Goal: Navigation & Orientation: Find specific page/section

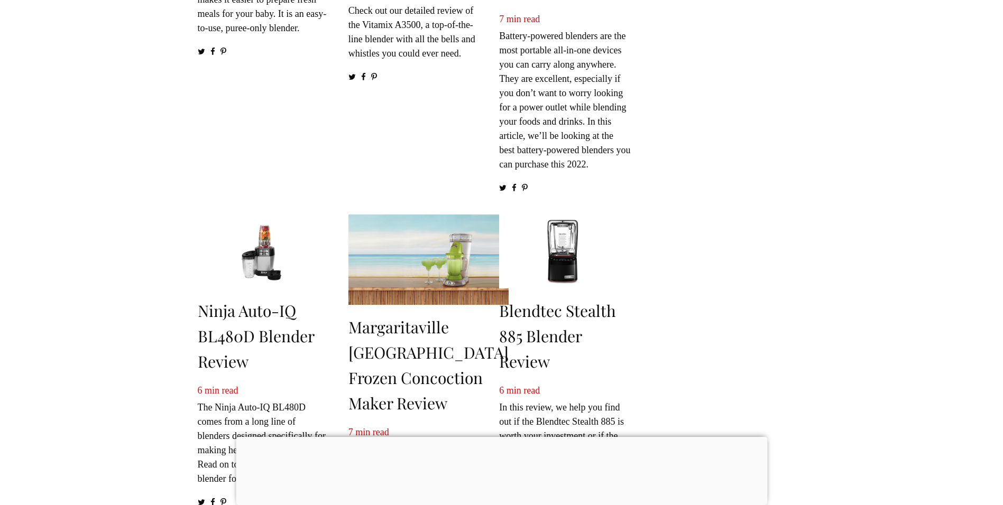
scroll to position [583, 0]
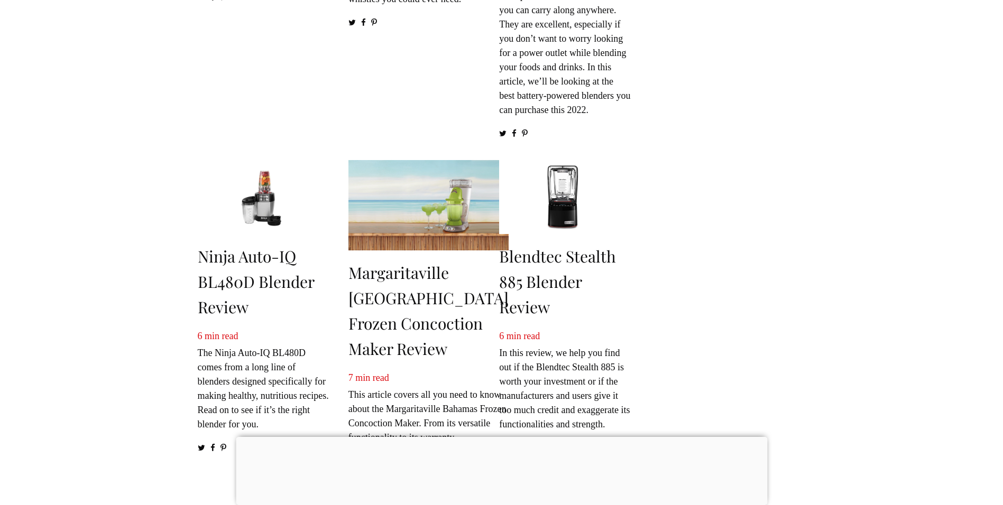
scroll to position [687, 0]
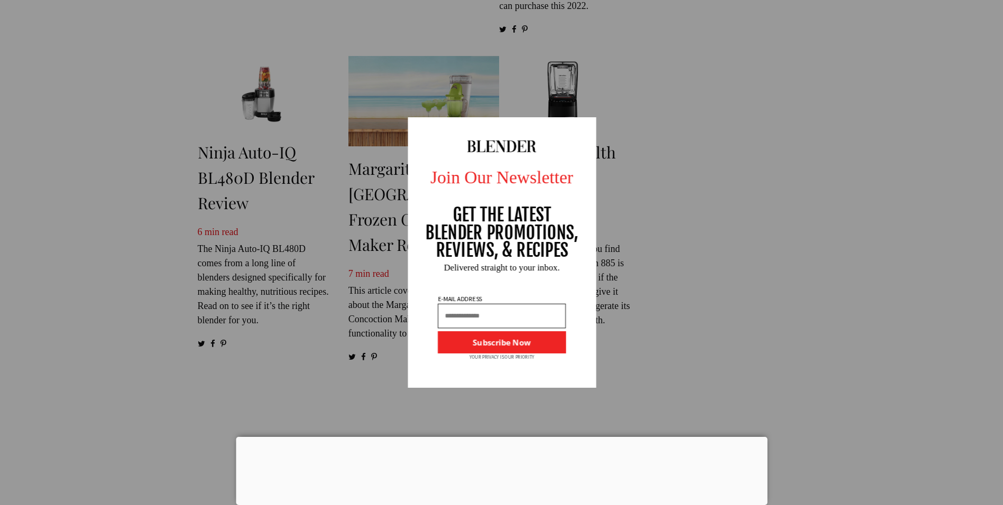
scroll to position [604, 0]
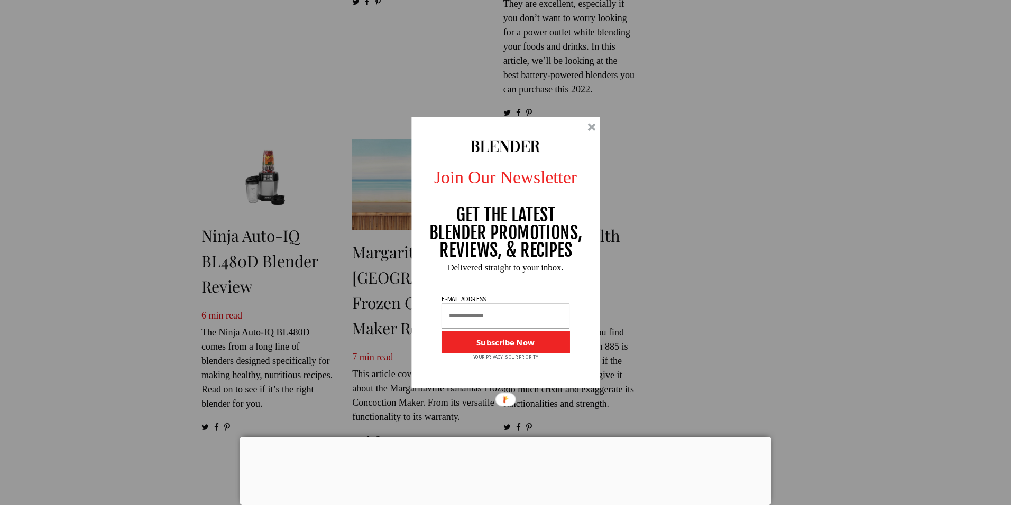
click at [595, 127] on div "Join Our Newsletter GET THE LATEST BLENDER PROMOTIONS, REVIEWS, & RECIPES Subsc…" at bounding box center [505, 252] width 207 height 271
click at [868, 263] on div "Join Our Newsletter GET THE LATEST BLENDER PROMOTIONS, REVIEWS, & RECIPES Subsc…" at bounding box center [505, 252] width 1011 height 505
click at [593, 128] on div at bounding box center [591, 127] width 8 height 8
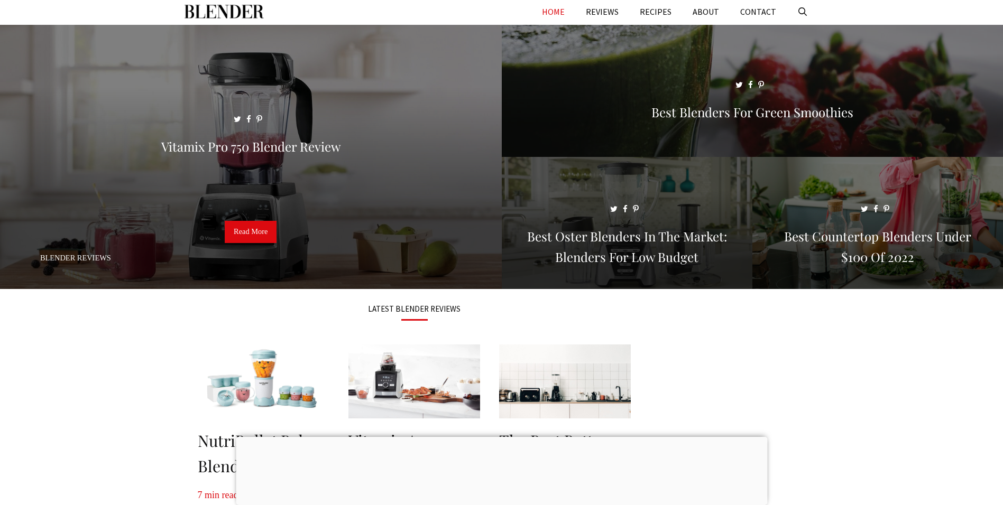
scroll to position [0, 0]
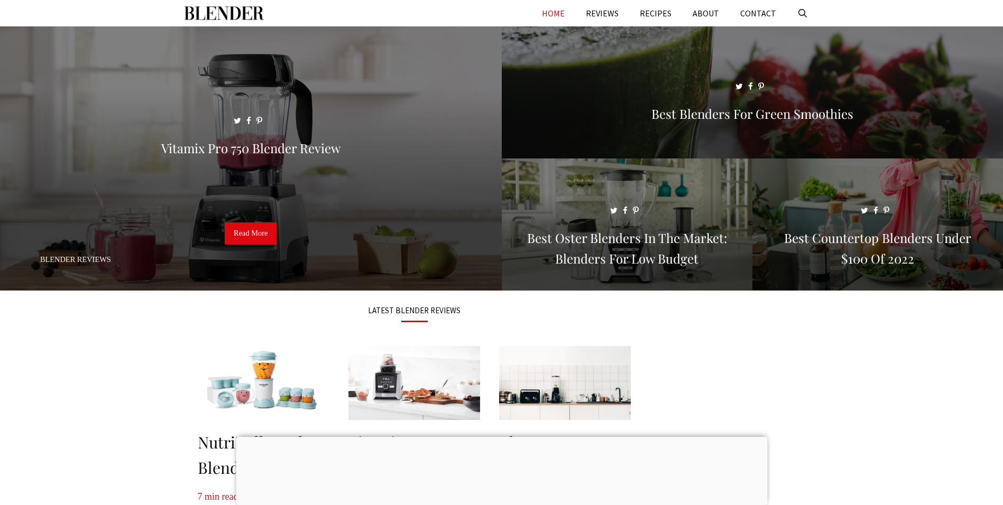
click at [559, 14] on link "HOME" at bounding box center [553, 13] width 44 height 26
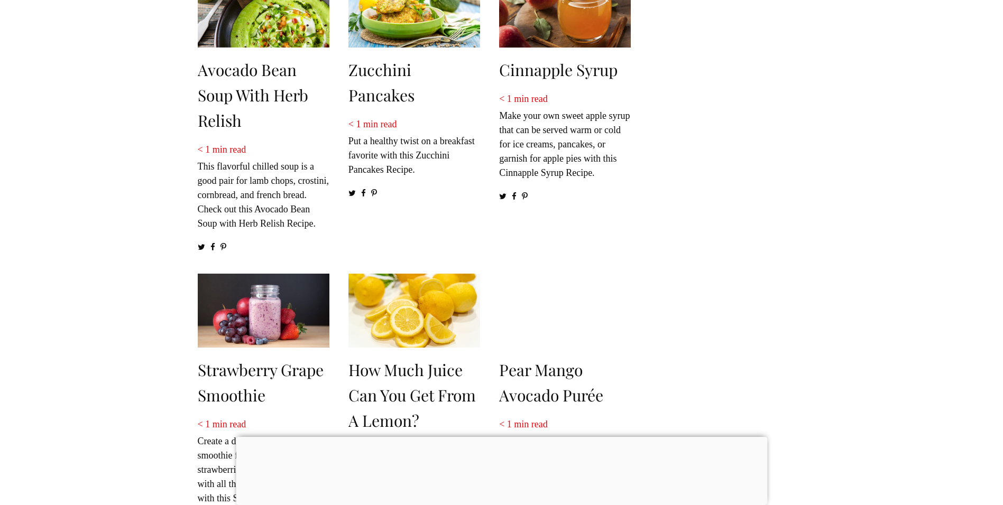
scroll to position [1427, 0]
